Goal: Information Seeking & Learning: Check status

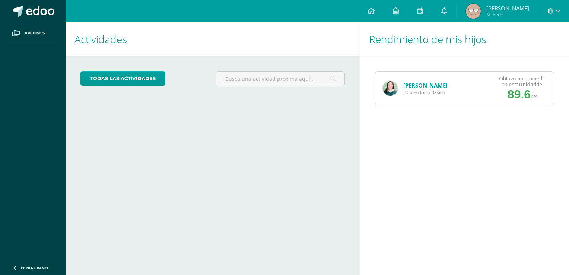
click at [405, 90] on span "II Curso Ciclo Básico" at bounding box center [425, 92] width 44 height 6
click at [389, 84] on img at bounding box center [390, 88] width 15 height 15
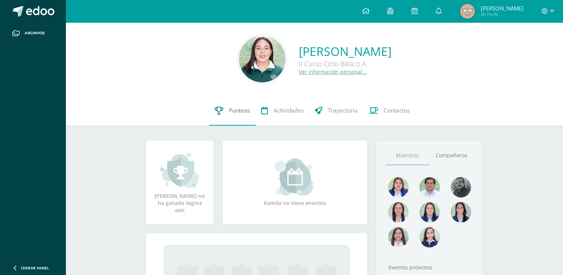
click at [248, 99] on link "Punteos" at bounding box center [232, 111] width 47 height 30
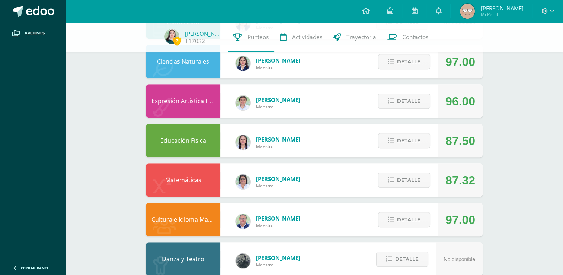
scroll to position [443, 0]
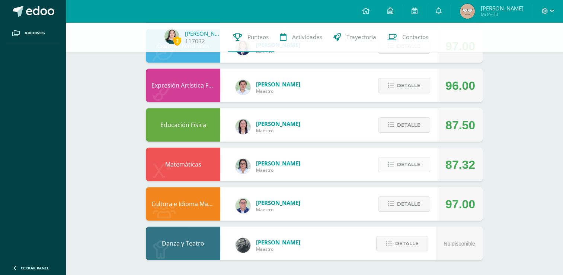
click at [414, 165] on span "Detalle" at bounding box center [408, 164] width 23 height 14
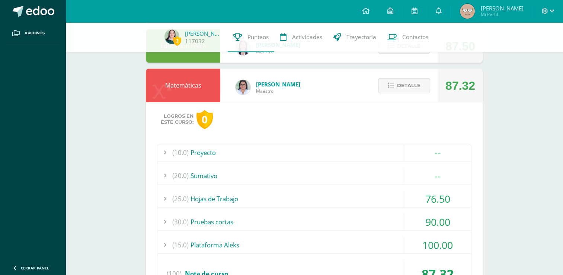
scroll to position [529, 0]
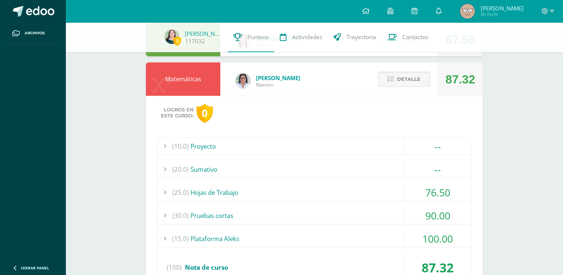
click at [427, 193] on div "76.50" at bounding box center [437, 192] width 67 height 17
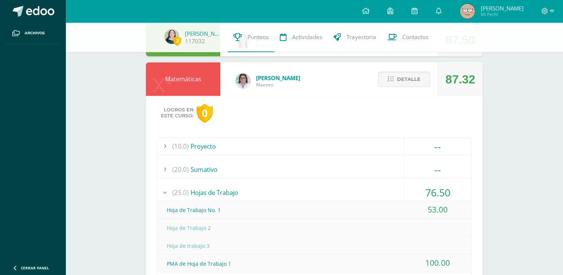
scroll to position [726, 0]
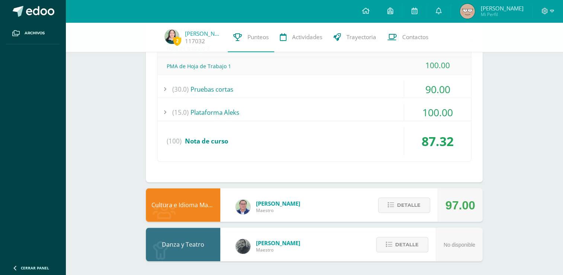
click at [443, 114] on div "100.00" at bounding box center [437, 112] width 67 height 17
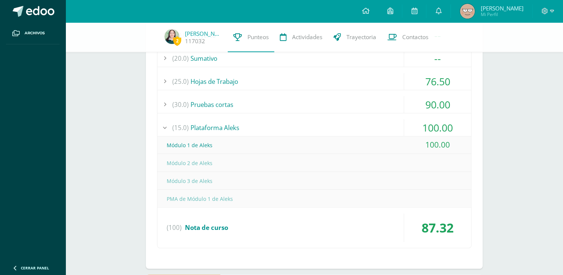
scroll to position [641, 0]
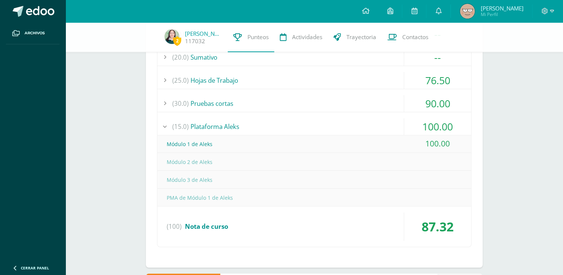
click at [453, 128] on div "100.00" at bounding box center [437, 126] width 67 height 17
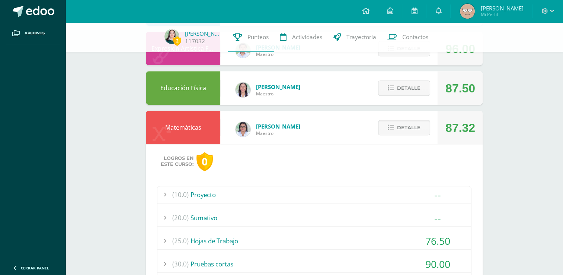
scroll to position [476, 0]
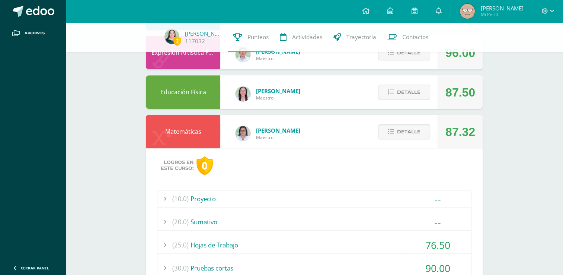
click at [443, 262] on div "90.00" at bounding box center [437, 267] width 67 height 17
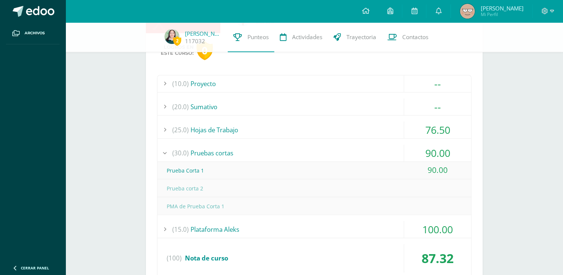
scroll to position [589, 0]
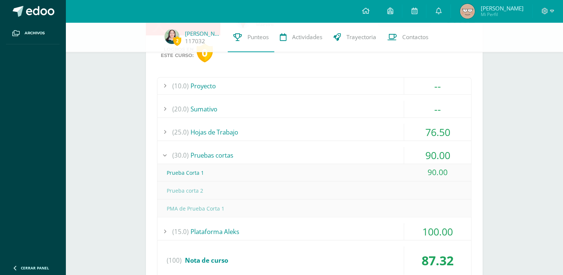
click at [454, 155] on div "90.00" at bounding box center [437, 155] width 67 height 17
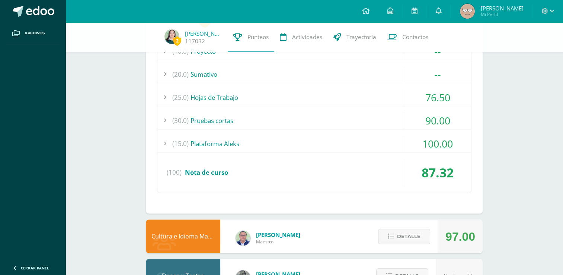
scroll to position [625, 0]
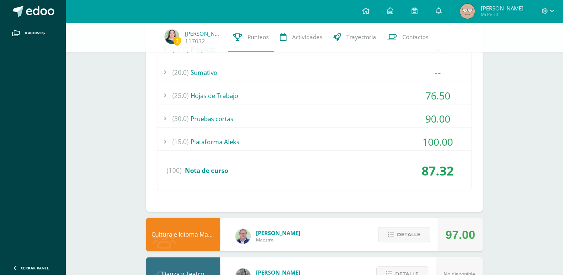
click at [443, 143] on div "100.00" at bounding box center [437, 141] width 67 height 17
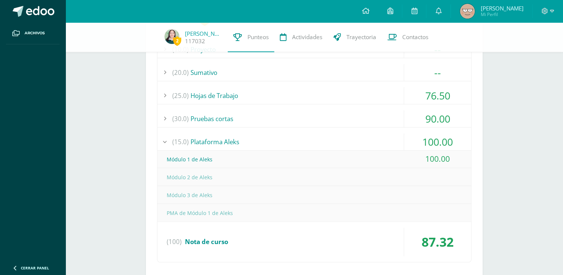
click at [440, 145] on div "100.00" at bounding box center [437, 141] width 67 height 17
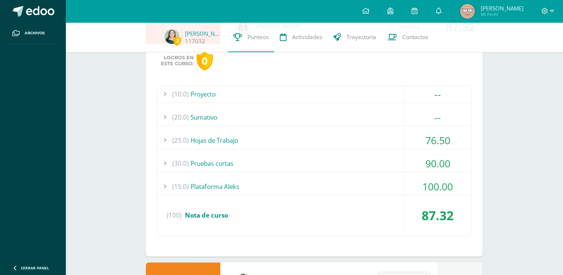
scroll to position [580, 0]
click at [447, 93] on div "--" at bounding box center [437, 94] width 67 height 17
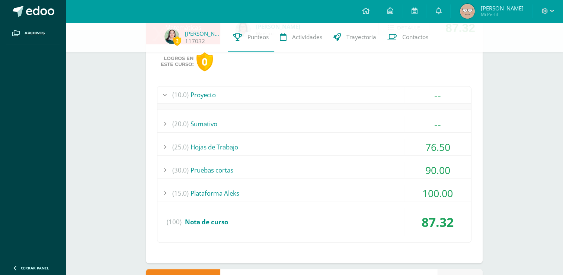
click at [447, 93] on div "--" at bounding box center [437, 94] width 67 height 17
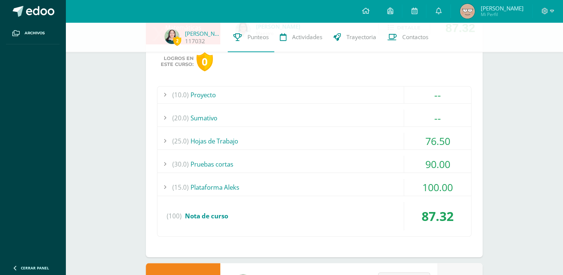
click at [456, 112] on div "--" at bounding box center [437, 117] width 67 height 17
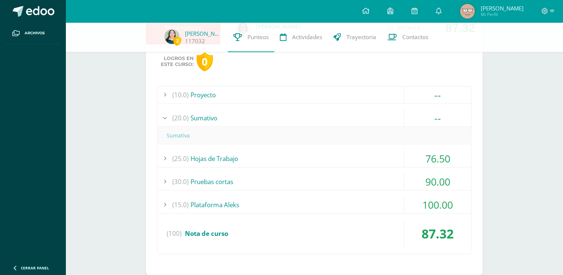
click at [456, 112] on div "--" at bounding box center [437, 117] width 67 height 17
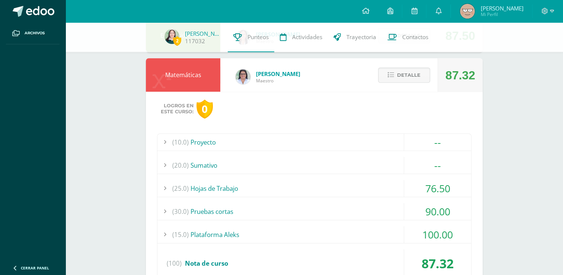
scroll to position [487, 0]
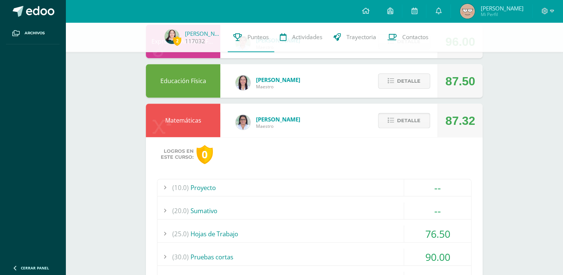
click at [414, 122] on span "Detalle" at bounding box center [408, 121] width 23 height 14
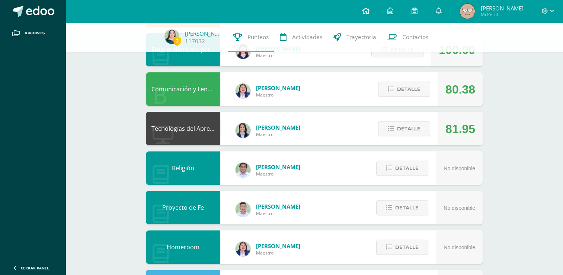
scroll to position [165, 0]
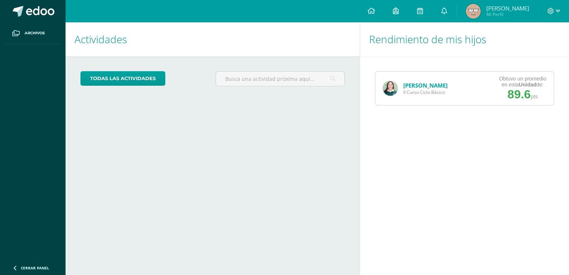
click at [387, 90] on img at bounding box center [390, 88] width 15 height 15
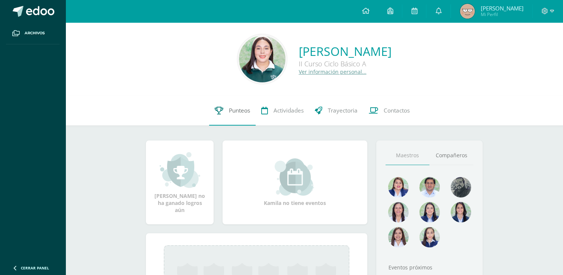
click at [221, 116] on link "Punteos" at bounding box center [232, 111] width 47 height 30
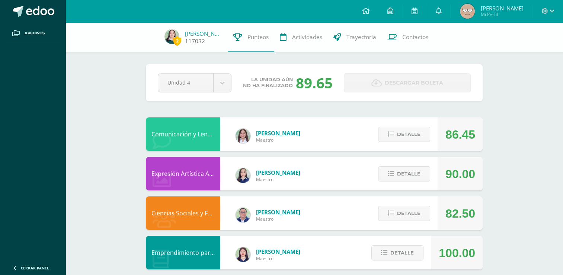
drag, startPoint x: 48, startPoint y: 6, endPoint x: 177, endPoint y: 39, distance: 133.3
click at [177, 39] on span "2" at bounding box center [177, 40] width 8 height 9
click at [169, 37] on img at bounding box center [172, 36] width 15 height 15
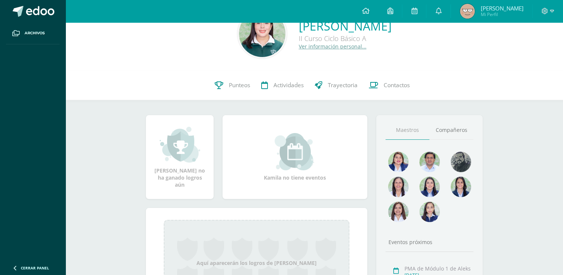
scroll to position [44, 0]
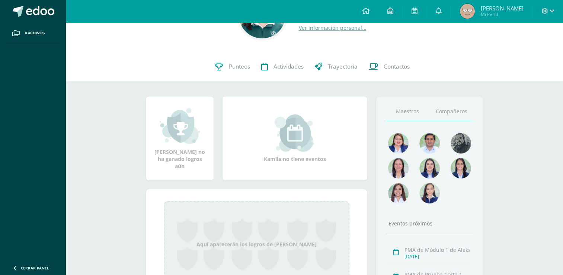
click at [441, 113] on link "Compañeros" at bounding box center [452, 111] width 44 height 19
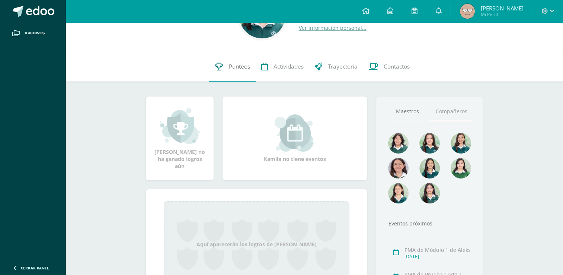
click at [224, 64] on link "Punteos" at bounding box center [232, 67] width 47 height 30
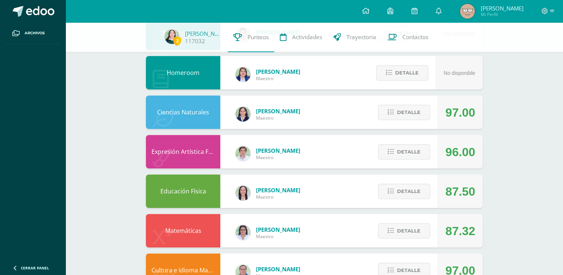
scroll to position [443, 0]
